Goal: Find contact information: Find contact information

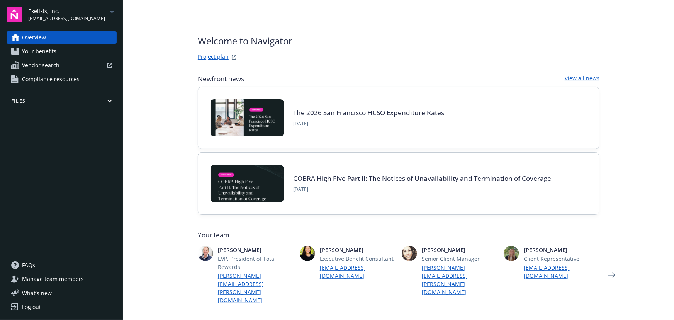
scroll to position [246, 0]
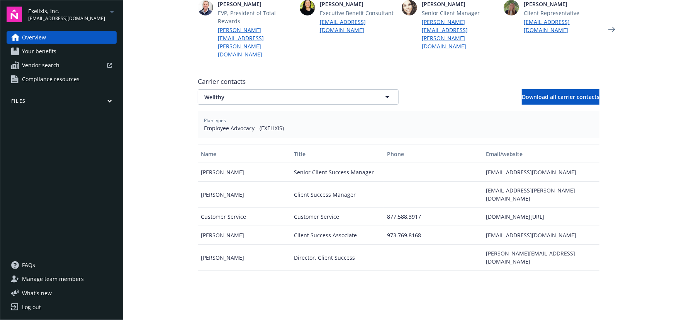
click at [458, 89] on div "Wellthy Download all carrier contacts" at bounding box center [399, 96] width 402 height 15
drag, startPoint x: 290, startPoint y: 166, endPoint x: 371, endPoint y: 166, distance: 80.7
click at [371, 182] on div "Client Success Manager" at bounding box center [337, 195] width 93 height 26
click at [239, 182] on div "[PERSON_NAME]" at bounding box center [244, 195] width 93 height 26
drag, startPoint x: 194, startPoint y: 165, endPoint x: 251, endPoint y: 167, distance: 58.0
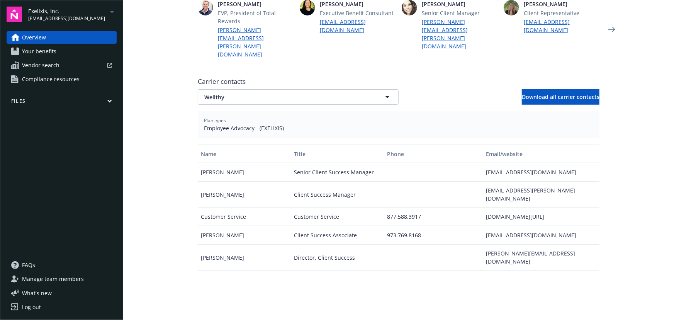
click at [251, 167] on div "Welcome to Navigator Project plan Newfront news View all news The 2026 San Fran…" at bounding box center [398, 88] width 420 height 668
copy div "[PERSON_NAME]"
click at [489, 182] on div "[EMAIL_ADDRESS][PERSON_NAME][DOMAIN_NAME]" at bounding box center [541, 195] width 116 height 26
drag, startPoint x: 482, startPoint y: 170, endPoint x: 572, endPoint y: 168, distance: 90.4
click at [572, 182] on div "[EMAIL_ADDRESS][PERSON_NAME][DOMAIN_NAME]" at bounding box center [541, 195] width 116 height 26
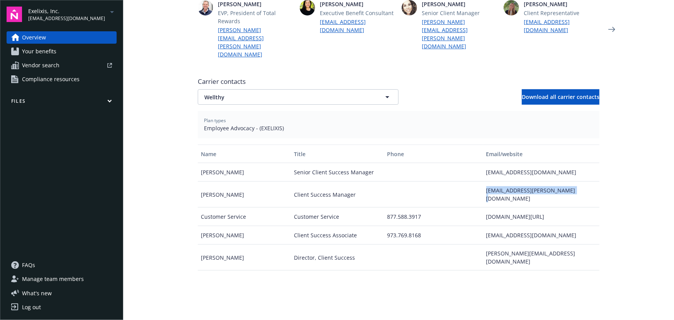
copy div "[EMAIL_ADDRESS][PERSON_NAME][DOMAIN_NAME]"
click at [294, 93] on span "Wellthy" at bounding box center [284, 97] width 161 height 8
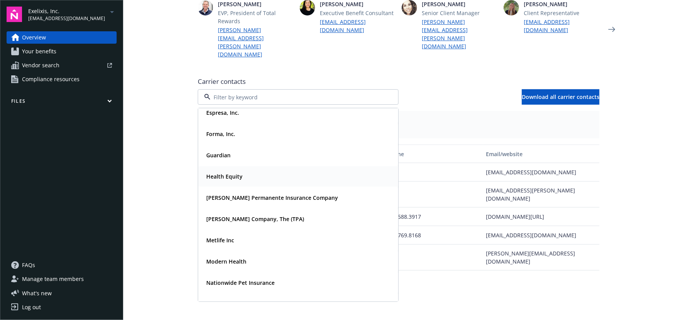
scroll to position [14, 0]
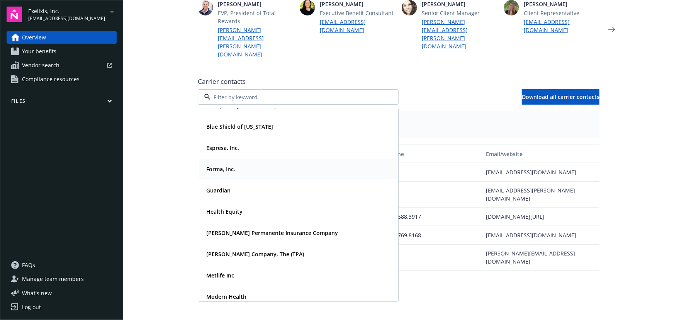
click at [230, 165] on strong "Forma, Inc." at bounding box center [220, 168] width 29 height 7
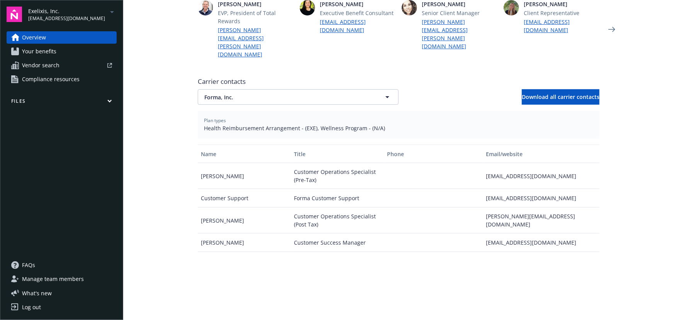
drag, startPoint x: 245, startPoint y: 220, endPoint x: 185, endPoint y: 221, distance: 59.5
click at [188, 221] on div "Welcome to Navigator Project plan Newfront news View all news The 2026 San Fran…" at bounding box center [398, 88] width 420 height 668
copy div "[PERSON_NAME]"
drag, startPoint x: 482, startPoint y: 216, endPoint x: 553, endPoint y: 217, distance: 71.1
click at [553, 233] on div "[EMAIL_ADDRESS][DOMAIN_NAME]" at bounding box center [541, 242] width 116 height 19
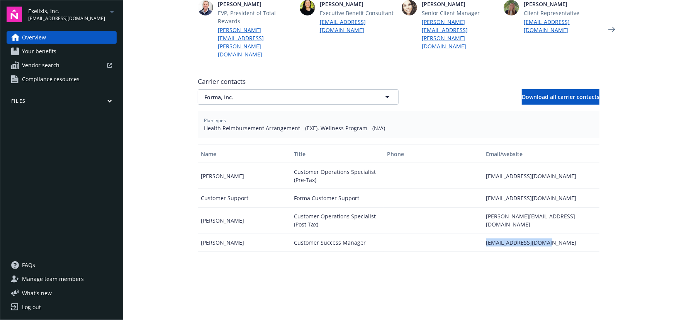
click at [554, 233] on div "[EMAIL_ADDRESS][DOMAIN_NAME]" at bounding box center [541, 242] width 116 height 19
drag, startPoint x: 553, startPoint y: 217, endPoint x: 484, endPoint y: 220, distance: 68.8
click at [484, 233] on div "[EMAIL_ADDRESS][DOMAIN_NAME]" at bounding box center [541, 242] width 116 height 19
copy div "[EMAIL_ADDRESS][DOMAIN_NAME]"
